Goal: Information Seeking & Learning: Learn about a topic

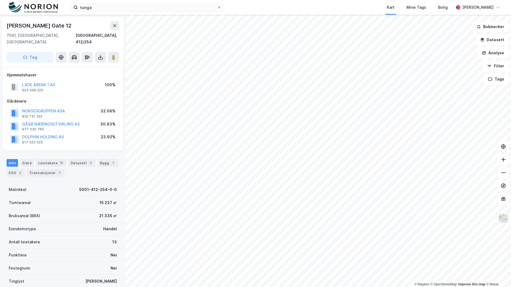
click at [51, 26] on div "[PERSON_NAME] Gate 12" at bounding box center [40, 25] width 66 height 9
copy div "[PERSON_NAME] Gate 12"
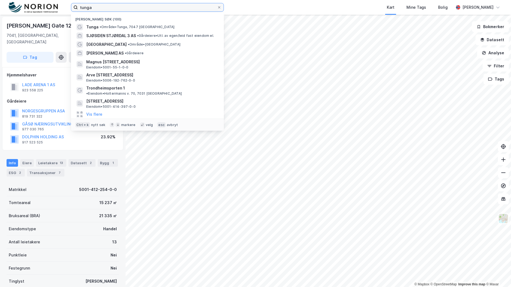
drag, startPoint x: 122, startPoint y: 8, endPoint x: 73, endPoint y: 3, distance: 49.9
click at [73, 3] on div "tunga Nylige søk (100) Tunga • Område • Tunga, [GEOGRAPHIC_DATA] SJØSIDEN STJØR…" at bounding box center [255, 7] width 511 height 15
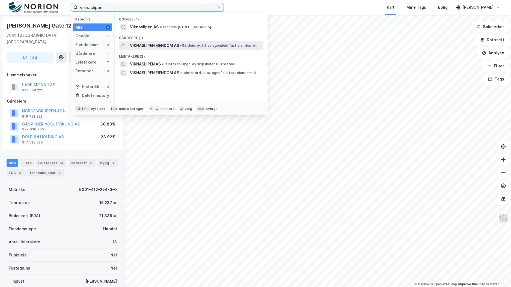
type input "viknaslipen"
click at [181, 44] on span "•" at bounding box center [181, 45] width 2 height 4
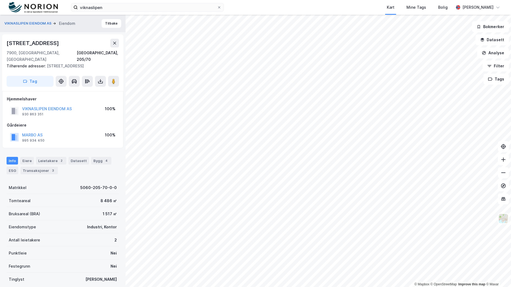
click at [46, 42] on div "[STREET_ADDRESS]" at bounding box center [34, 43] width 54 height 9
drag, startPoint x: 46, startPoint y: 42, endPoint x: 44, endPoint y: 44, distance: 3.5
click at [44, 44] on div "[STREET_ADDRESS]" at bounding box center [34, 43] width 54 height 9
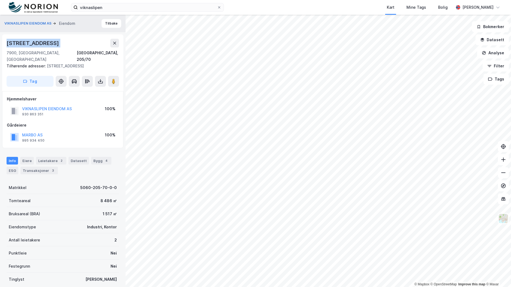
click at [44, 44] on div "[STREET_ADDRESS]" at bounding box center [34, 43] width 54 height 9
